Goal: Transaction & Acquisition: Download file/media

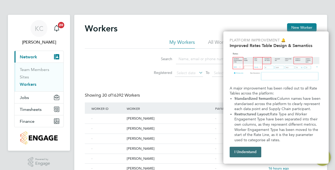
click at [242, 149] on button "I Understand" at bounding box center [246, 152] width 32 height 11
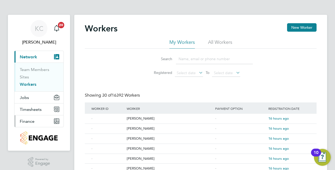
click at [31, 122] on span "Finance" at bounding box center [27, 121] width 15 height 5
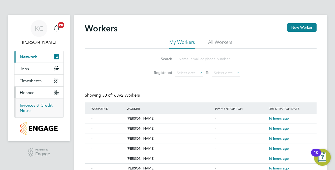
click at [27, 103] on link "Invoices & Credit Notes" at bounding box center [36, 108] width 33 height 10
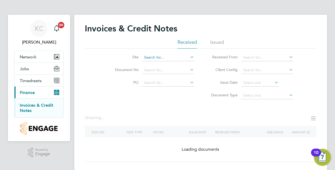
click at [156, 56] on input at bounding box center [168, 57] width 52 height 7
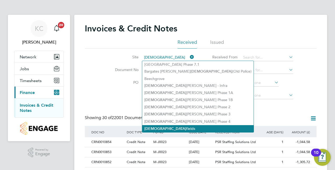
click at [155, 128] on b "[DEMOGRAPHIC_DATA]" at bounding box center [166, 128] width 42 height 4
type input "Churchfields"
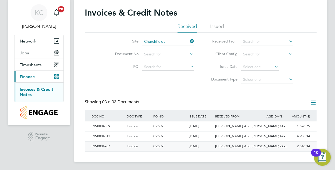
click at [106, 146] on div "INV0004787" at bounding box center [107, 146] width 35 height 10
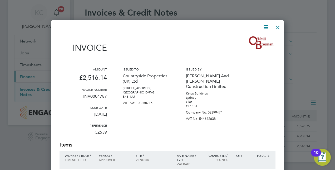
click at [265, 26] on icon at bounding box center [266, 27] width 7 height 7
click at [257, 37] on li "Download Invoice" at bounding box center [250, 39] width 36 height 7
click at [278, 26] on div at bounding box center [277, 25] width 9 height 9
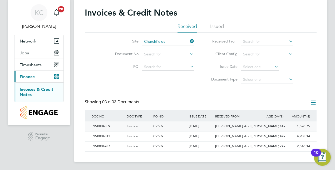
click at [109, 127] on div "INV0004859" at bounding box center [107, 126] width 35 height 10
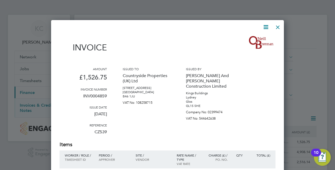
click at [278, 26] on div at bounding box center [277, 25] width 9 height 9
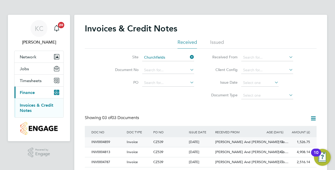
click at [99, 142] on div "INV0004859" at bounding box center [107, 142] width 35 height 10
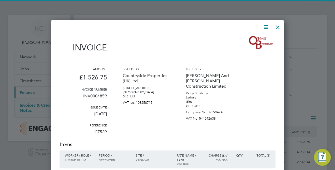
click at [266, 28] on icon at bounding box center [266, 27] width 7 height 7
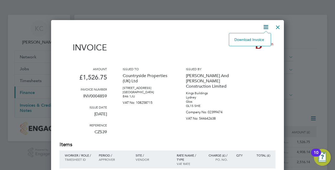
click at [248, 40] on li "Download Invoice" at bounding box center [250, 39] width 36 height 7
drag, startPoint x: 278, startPoint y: 27, endPoint x: 289, endPoint y: 30, distance: 10.8
click at [278, 27] on div at bounding box center [277, 25] width 9 height 9
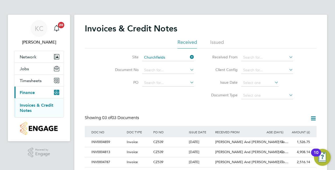
click at [189, 57] on icon at bounding box center [189, 56] width 0 height 7
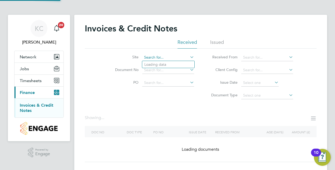
click at [182, 58] on input at bounding box center [168, 57] width 52 height 7
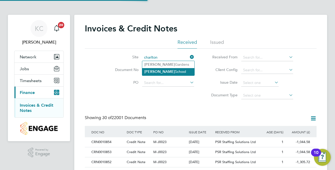
scroll to position [10, 44]
click at [166, 70] on li "[GEOGRAPHIC_DATA]" at bounding box center [168, 71] width 52 height 7
type input "[GEOGRAPHIC_DATA]"
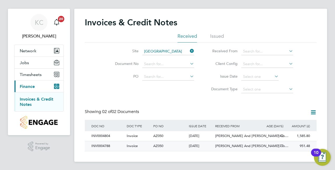
click at [295, 145] on div "951.48 Unpaid" at bounding box center [298, 146] width 27 height 10
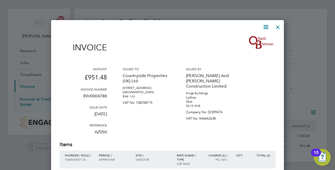
click at [269, 27] on icon at bounding box center [266, 27] width 7 height 7
click at [255, 41] on li "Download Invoice" at bounding box center [250, 39] width 36 height 7
drag, startPoint x: 279, startPoint y: 27, endPoint x: 282, endPoint y: 33, distance: 6.8
click at [278, 27] on div at bounding box center [277, 25] width 9 height 9
